Goal: Communication & Community: Answer question/provide support

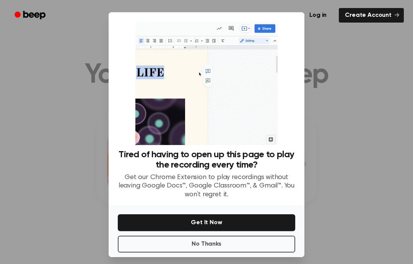
click at [189, 252] on button "No Thanks" at bounding box center [206, 243] width 177 height 17
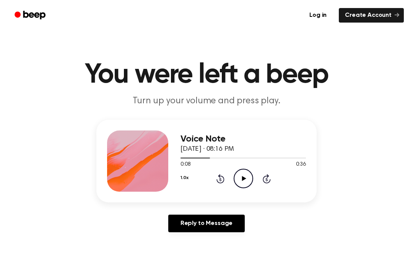
click at [189, 257] on main "You were left a beep Turn up your volume and press play. Voice Note [DATE] · 08…" at bounding box center [206, 235] width 413 height 471
click at [188, 218] on link "Reply to Message" at bounding box center [206, 223] width 76 height 18
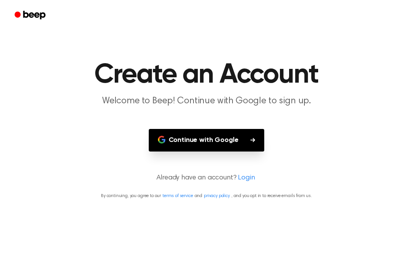
click at [404, 120] on main "Create an Account Welcome to Beep! Continue with Google to sign up. Continue wi…" at bounding box center [206, 132] width 413 height 264
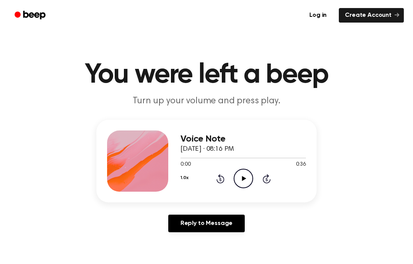
click at [245, 173] on icon "Play Audio" at bounding box center [243, 178] width 19 height 19
click at [263, 180] on icon at bounding box center [267, 178] width 8 height 9
click at [264, 182] on icon at bounding box center [267, 178] width 8 height 9
